Goal: Obtain resource: Download file/media

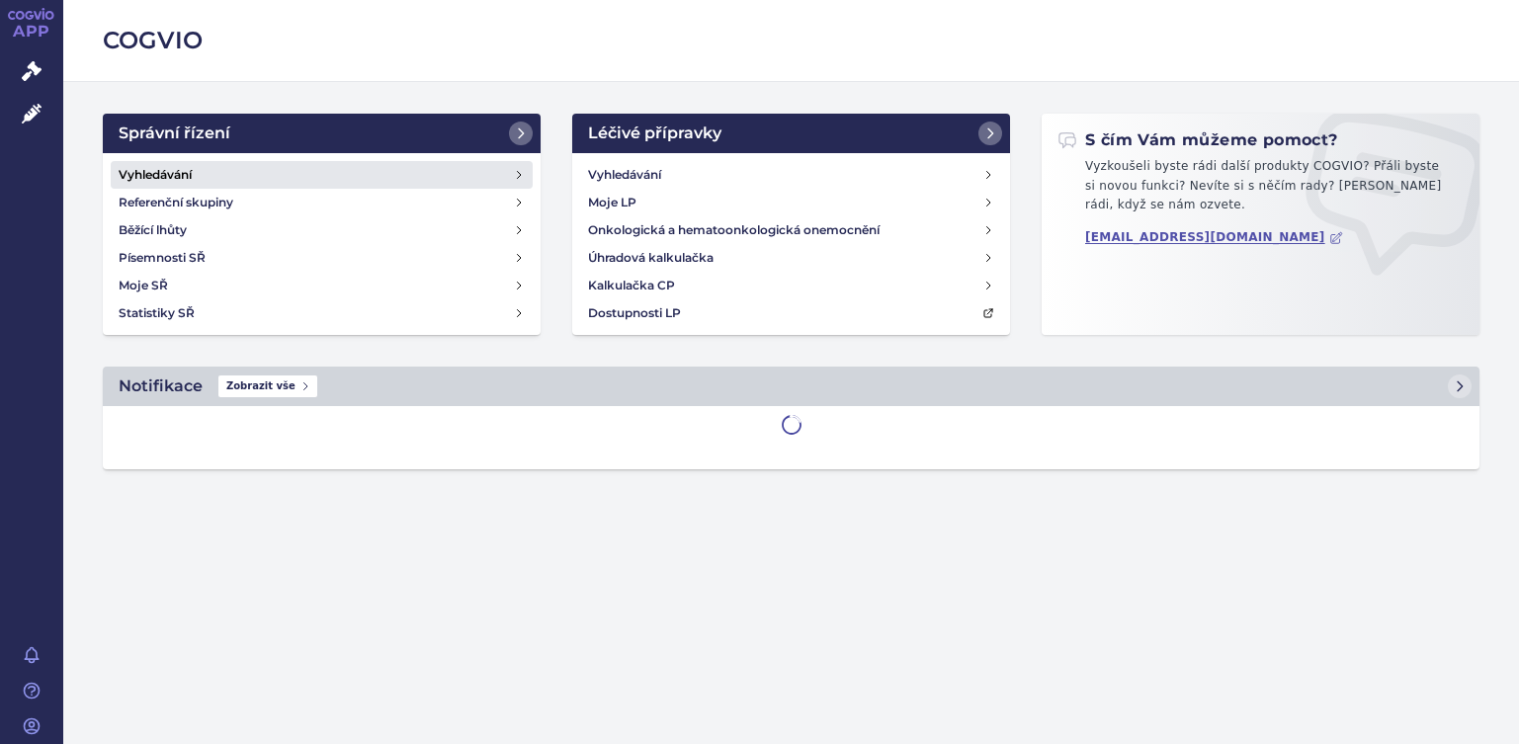
click at [148, 175] on h4 "Vyhledávání" at bounding box center [155, 175] width 73 height 20
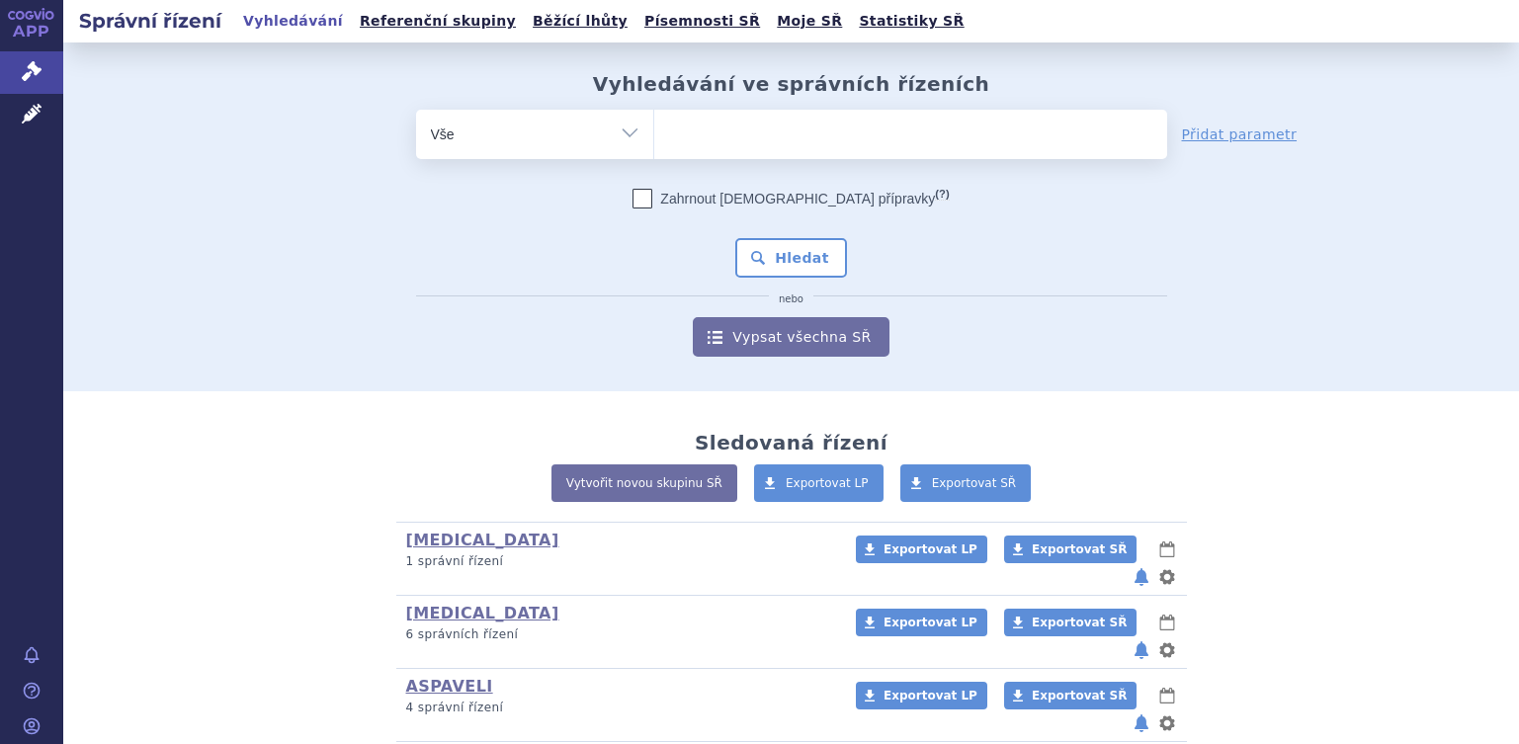
click at [689, 126] on ul at bounding box center [910, 131] width 513 height 42
click at [654, 126] on select at bounding box center [653, 133] width 1 height 49
type input "ki"
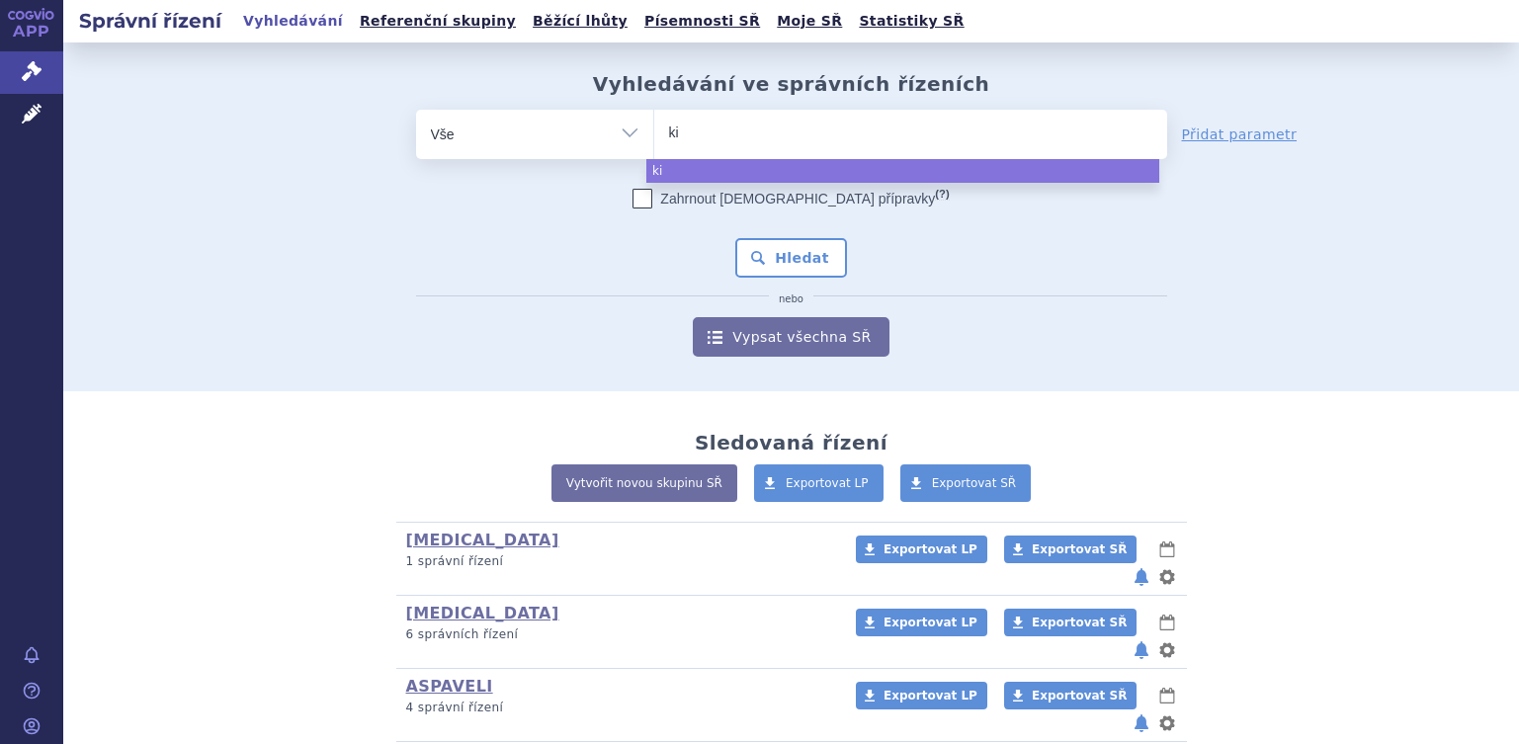
type input "kis"
type input "kisq"
type input "kisqal"
type input "kisqali"
select select "kisqali"
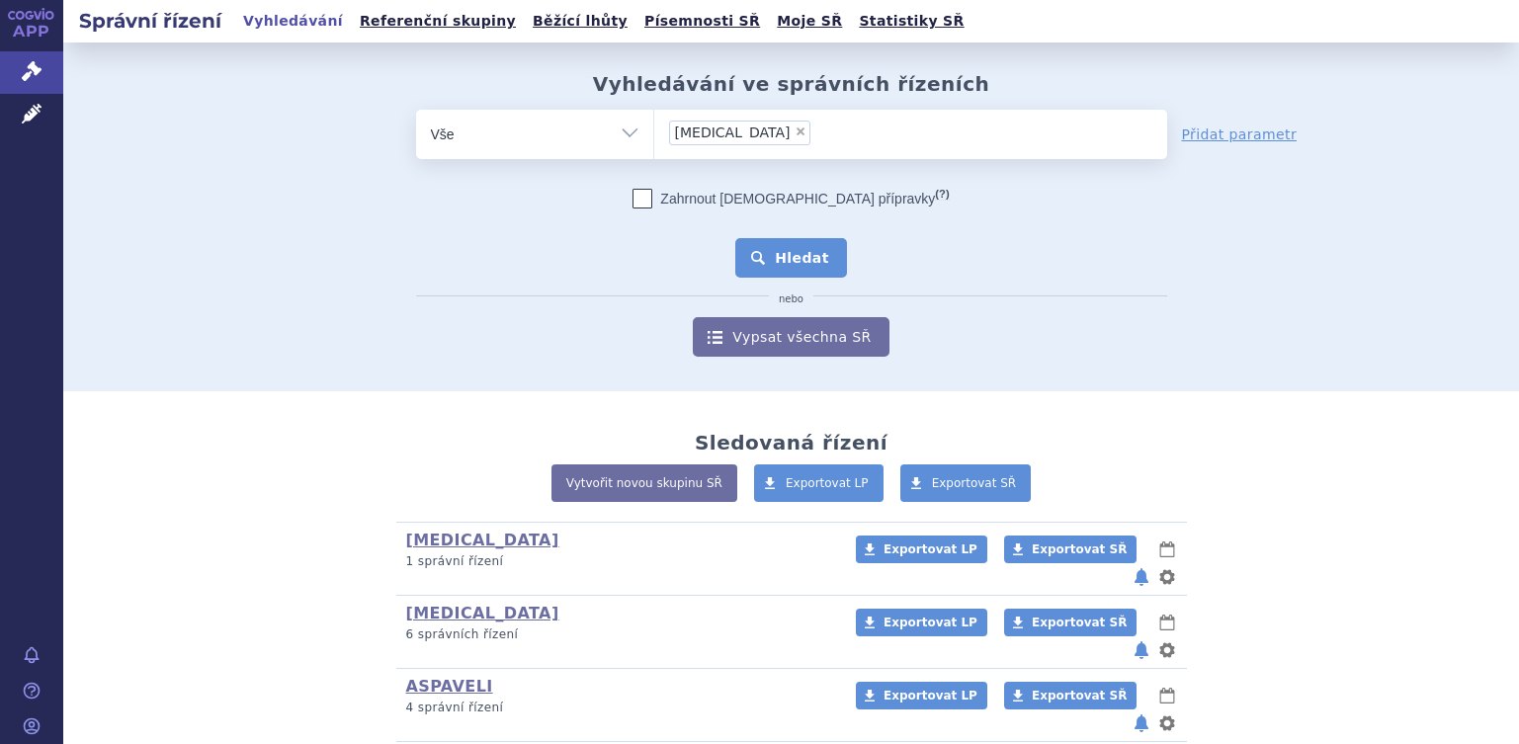
click at [786, 253] on button "Hledat" at bounding box center [791, 258] width 112 height 40
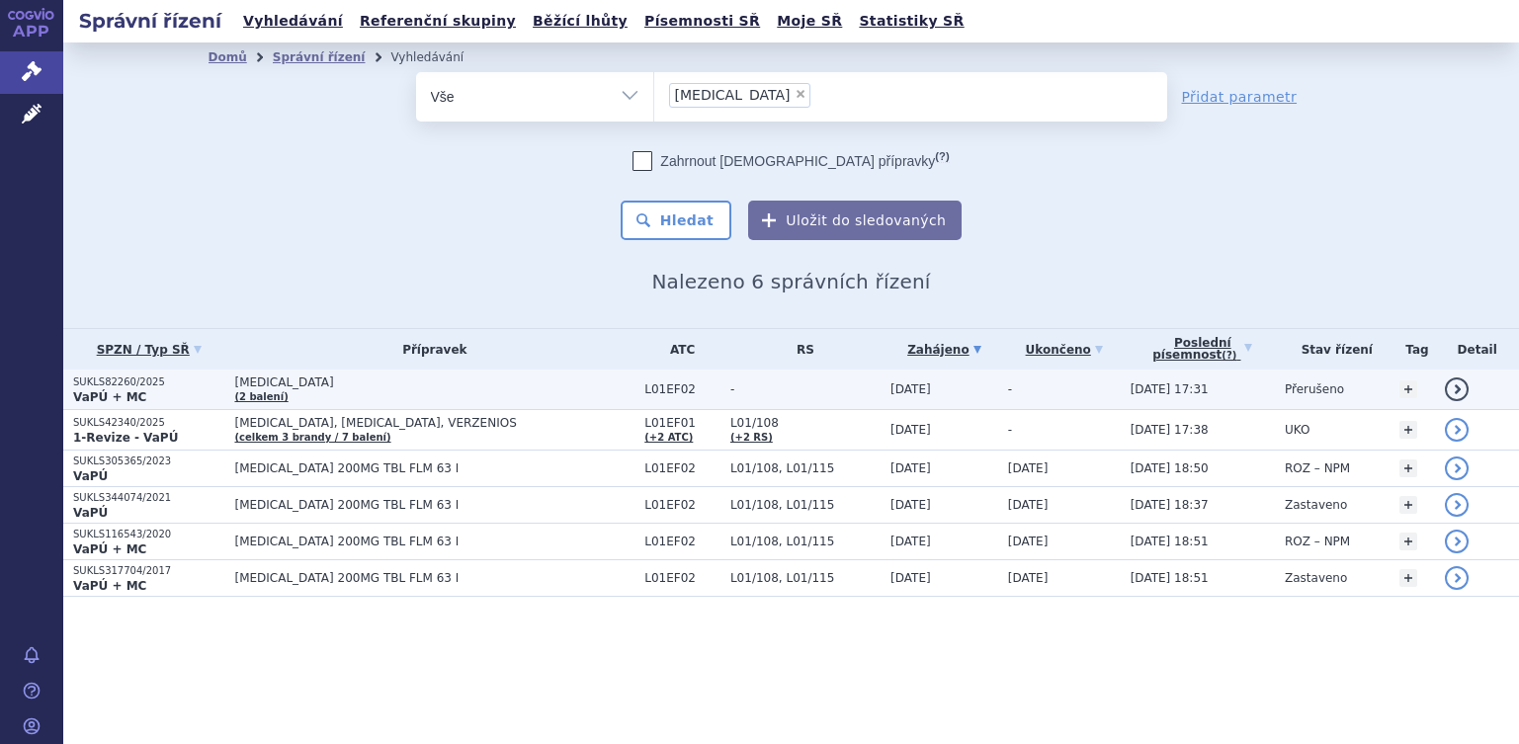
click at [92, 384] on p "SUKLS82260/2025" at bounding box center [148, 383] width 151 height 14
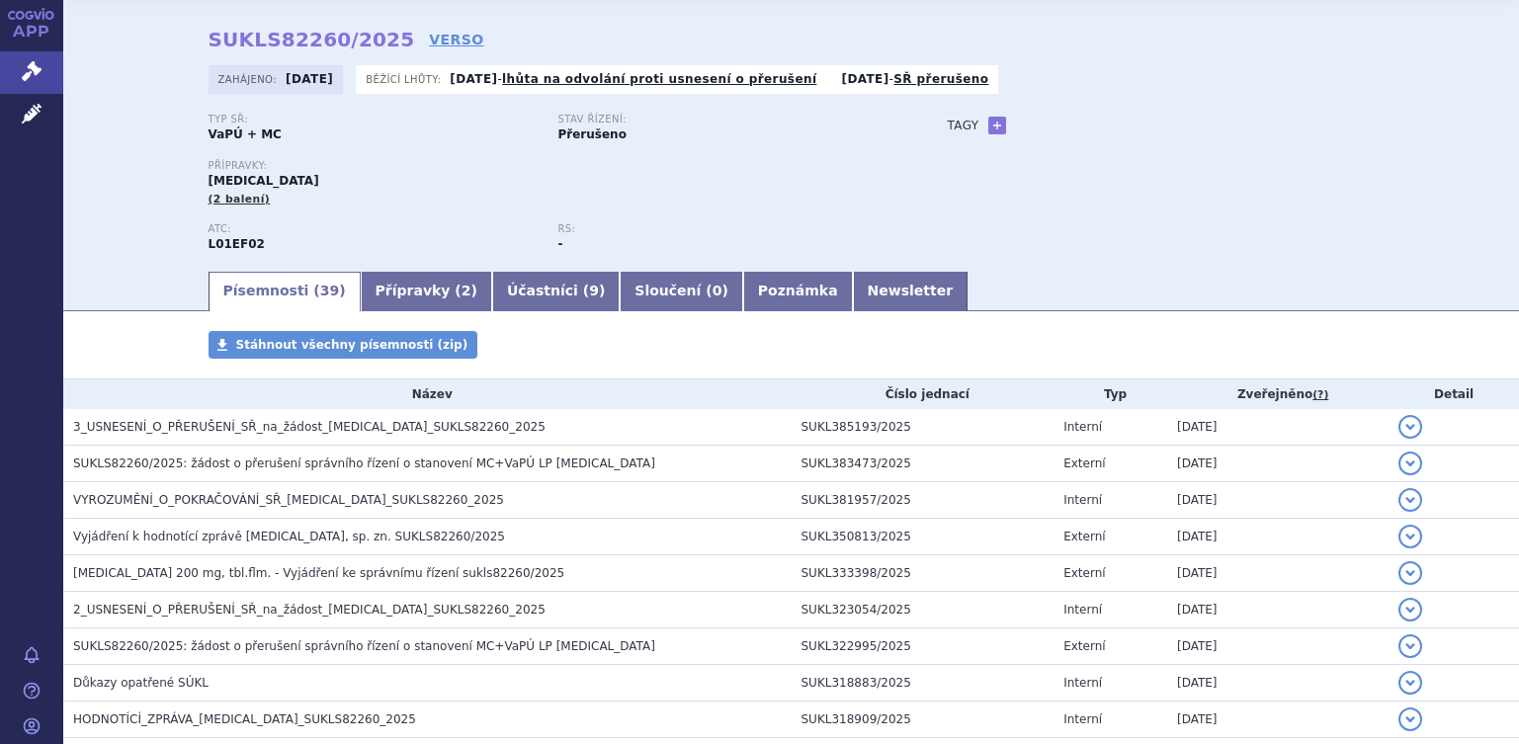
scroll to position [198, 0]
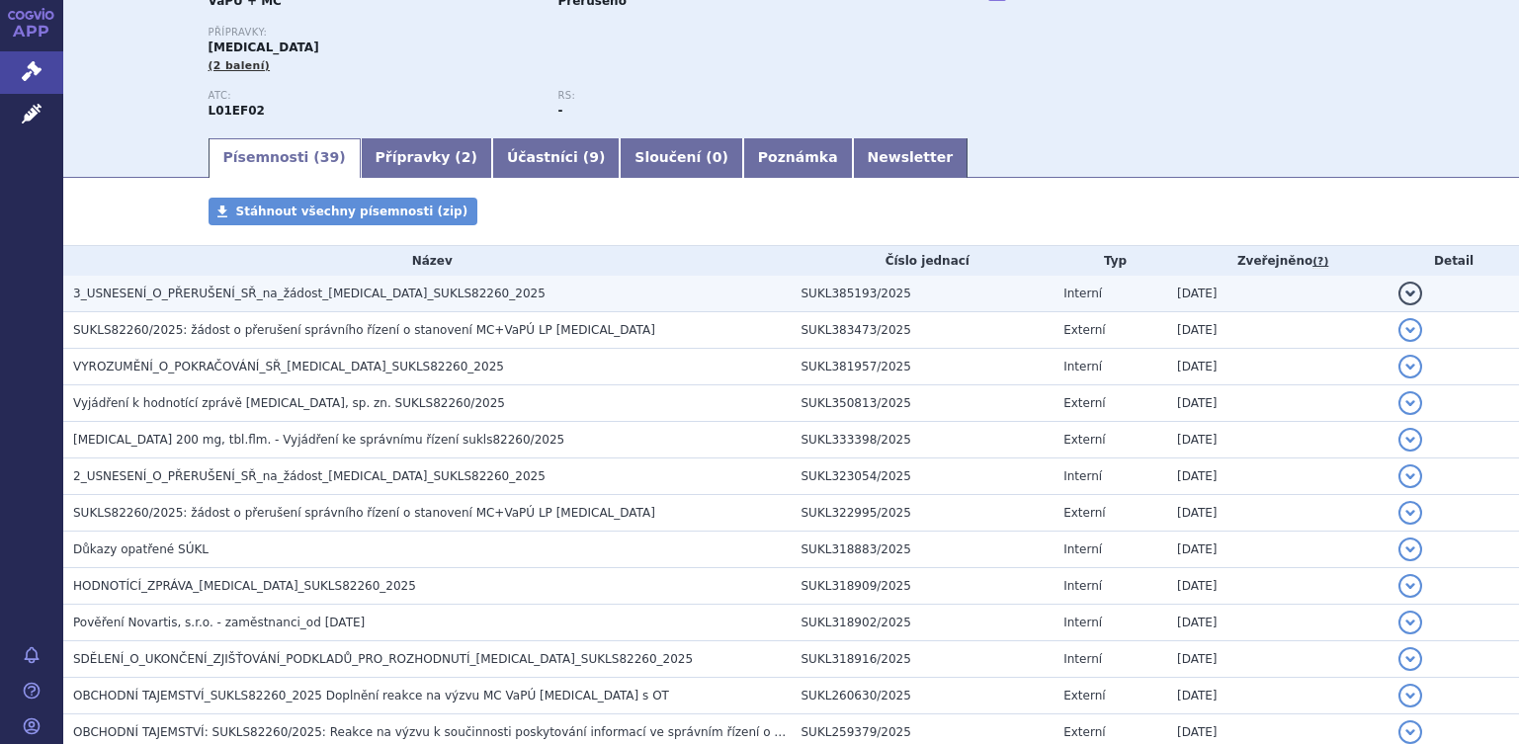
click at [144, 293] on span "3_USNESENÍ_O_PŘERUŠENÍ_SŘ_na_žádost_[MEDICAL_DATA]_SUKLS82260_2025" at bounding box center [309, 294] width 472 height 14
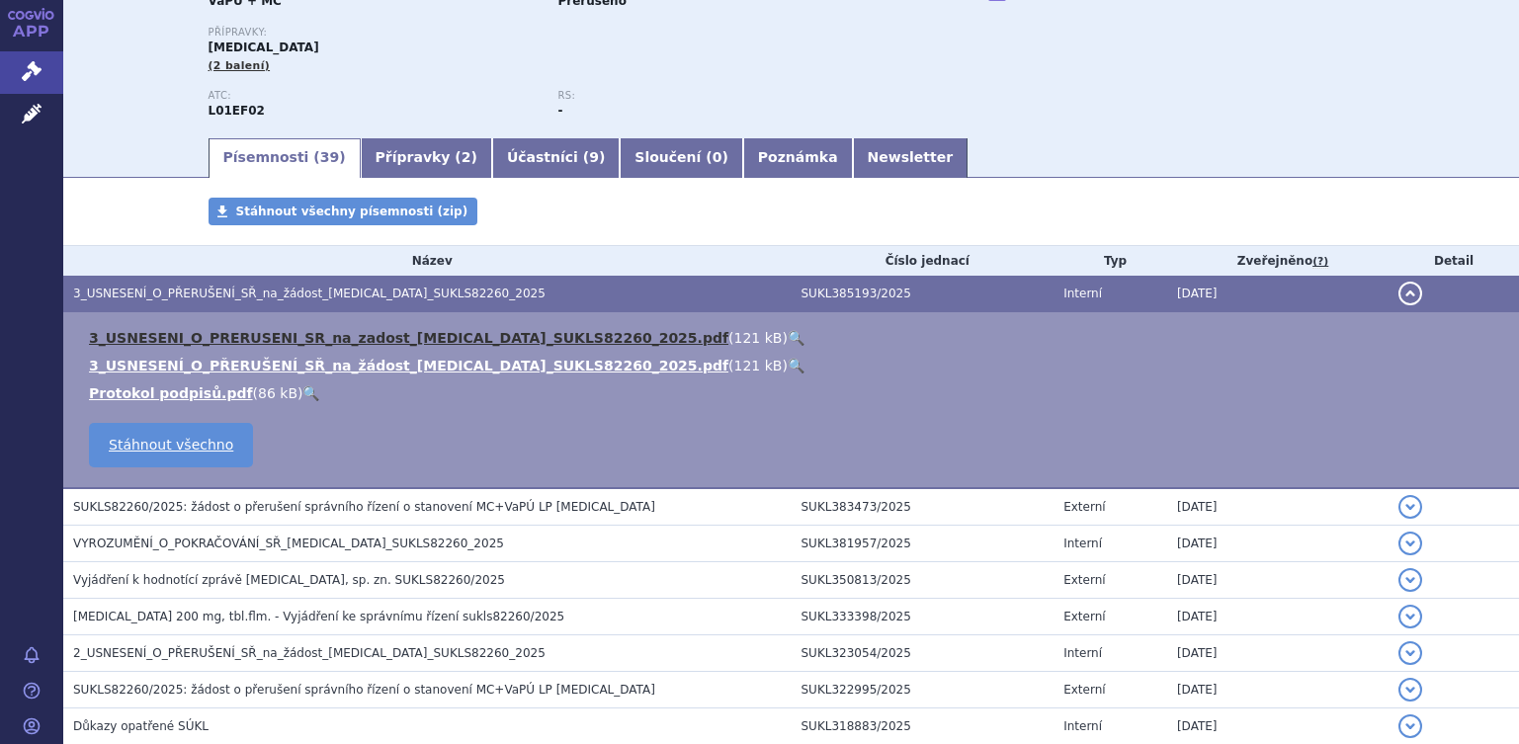
click at [249, 344] on link "3_USNESENI_O_PRERUSENI_SR_na_zadost_[MEDICAL_DATA]_SUKLS82260_2025.pdf" at bounding box center [408, 338] width 639 height 16
